Goal: Transaction & Acquisition: Purchase product/service

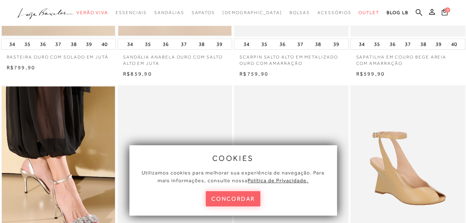
scroll to position [185, 0]
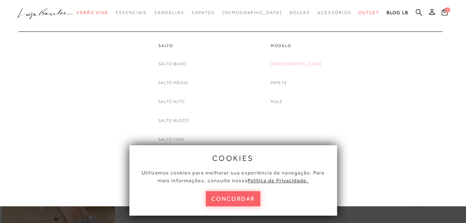
click at [303, 62] on link "[DEMOGRAPHIC_DATA]" at bounding box center [295, 64] width 51 height 8
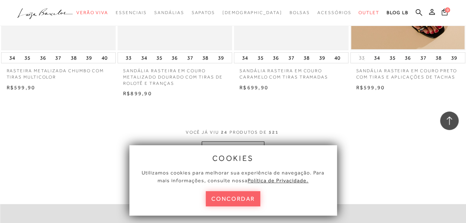
scroll to position [1333, 0]
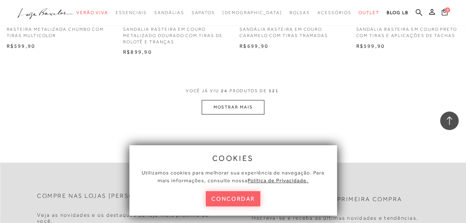
click at [227, 107] on button "MOSTRAR MAIS" at bounding box center [232, 107] width 62 height 14
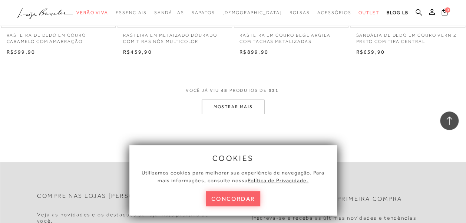
scroll to position [2667, 0]
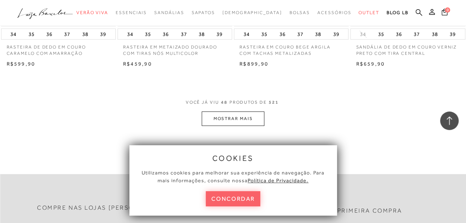
click at [239, 113] on button "MOSTRAR MAIS" at bounding box center [232, 118] width 62 height 14
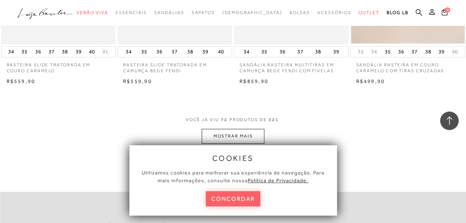
scroll to position [4000, 0]
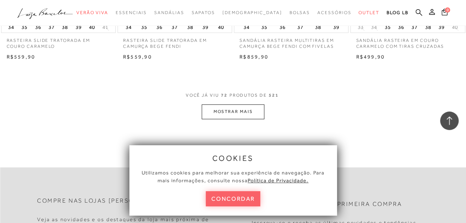
click at [248, 107] on button "MOSTRAR MAIS" at bounding box center [232, 111] width 62 height 14
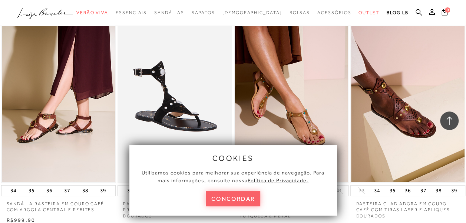
scroll to position [5186, 0]
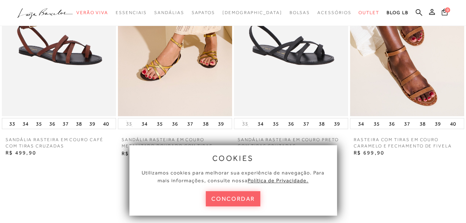
scroll to position [667, 0]
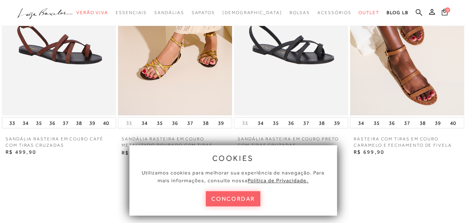
click at [423, 90] on img at bounding box center [407, 29] width 114 height 171
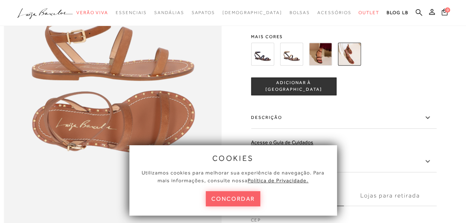
scroll to position [370, 0]
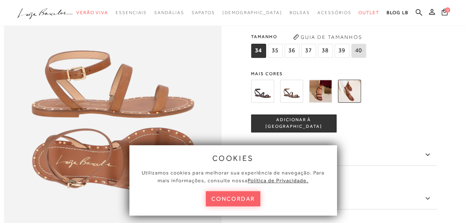
click at [289, 103] on img at bounding box center [291, 91] width 23 height 23
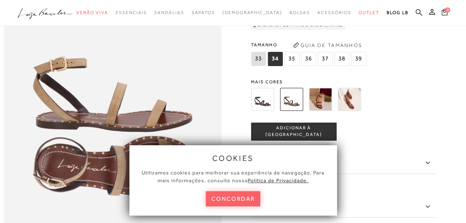
scroll to position [407, 0]
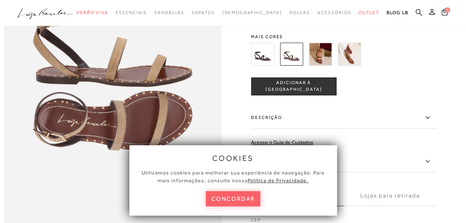
click at [329, 66] on img at bounding box center [320, 54] width 23 height 23
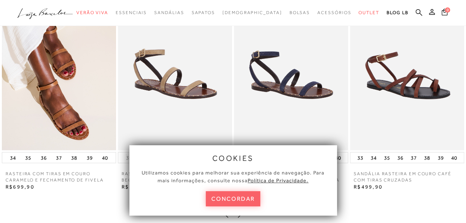
scroll to position [630, 0]
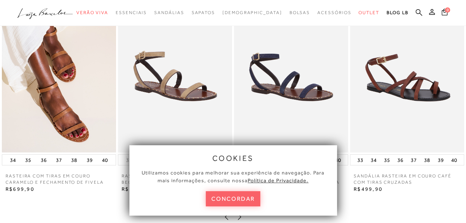
click at [280, 94] on img at bounding box center [291, 66] width 114 height 171
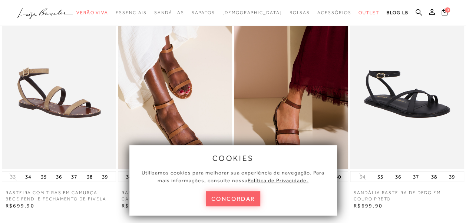
scroll to position [815, 0]
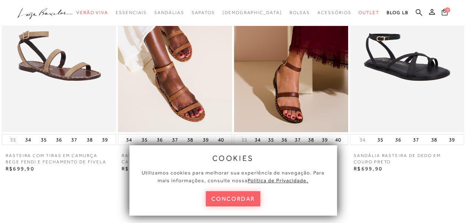
click at [176, 79] on img at bounding box center [175, 46] width 114 height 171
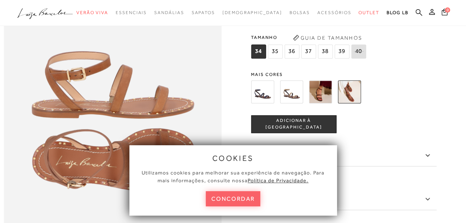
scroll to position [370, 0]
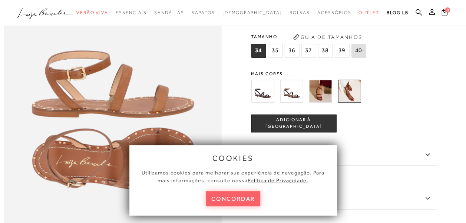
click at [294, 58] on span "36" at bounding box center [291, 51] width 15 height 14
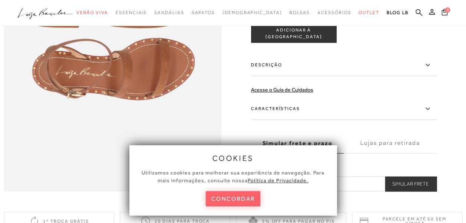
scroll to position [444, 0]
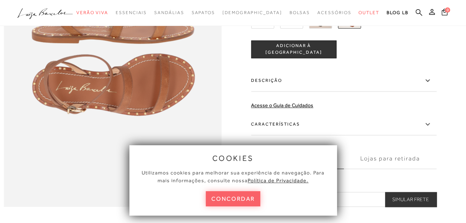
click at [289, 58] on button "ADICIONAR À [GEOGRAPHIC_DATA]" at bounding box center [293, 49] width 85 height 18
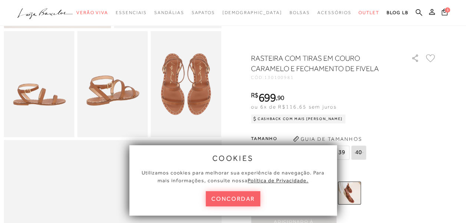
scroll to position [0, 0]
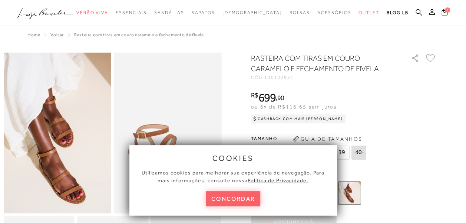
click at [51, 8] on icon ".a{fill-rule:evenodd;}" at bounding box center [45, 14] width 56 height 16
